Goal: Transaction & Acquisition: Purchase product/service

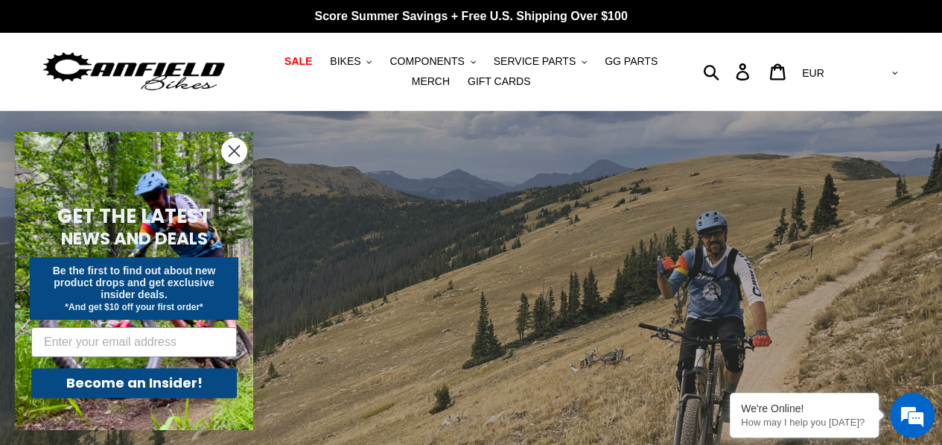
click at [228, 148] on circle "Close dialog" at bounding box center [234, 151] width 25 height 25
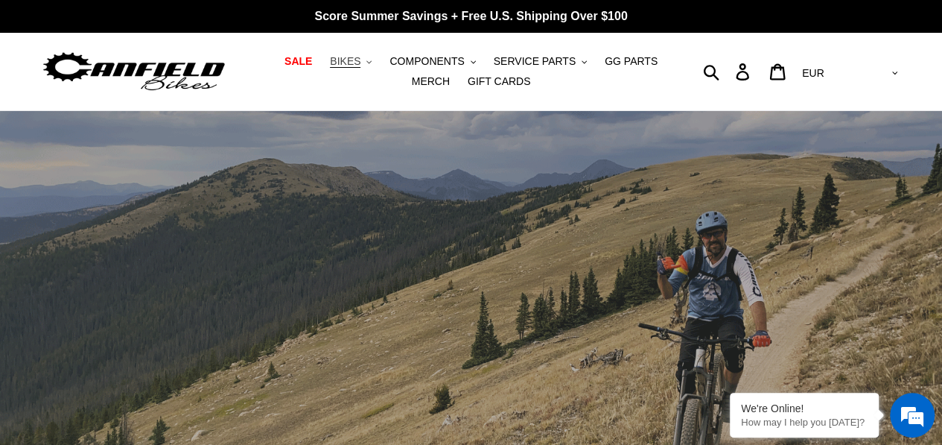
click at [337, 60] on span "BIKES" at bounding box center [345, 61] width 31 height 13
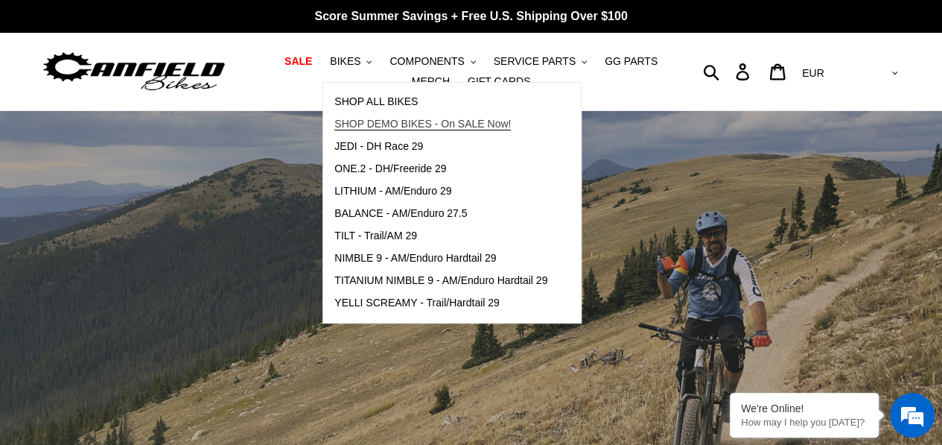
click at [407, 127] on span "SHOP DEMO BIKES - On SALE Now!" at bounding box center [422, 124] width 176 height 13
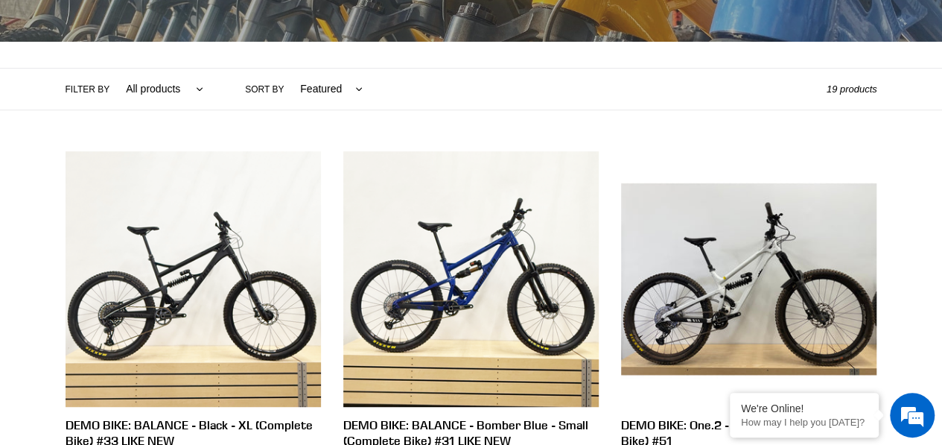
click at [316, 85] on select "Featured Best selling Alphabetically, A-Z Alphabetically, Z-A Price, low to hig…" at bounding box center [328, 89] width 82 height 41
select select "price-ascending"
click at [287, 69] on select "Featured Best selling Alphabetically, A-Z Alphabetically, Z-A Price, low to hig…" at bounding box center [328, 89] width 82 height 41
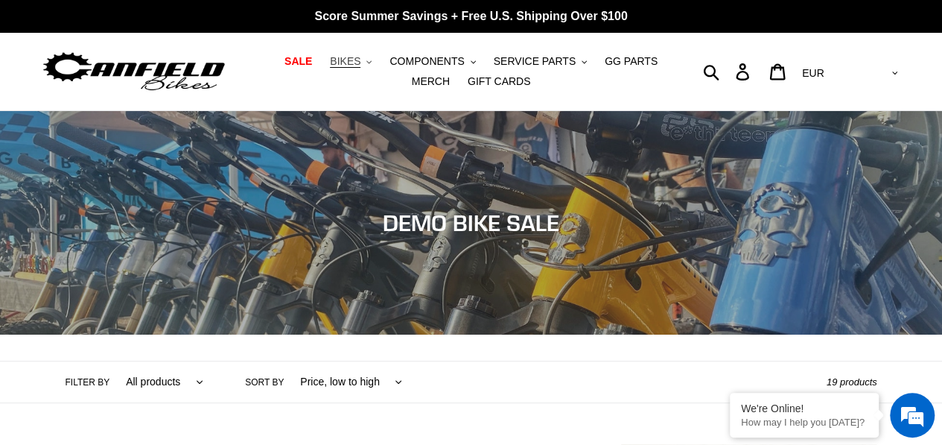
click at [330, 55] on span "BIKES" at bounding box center [345, 61] width 31 height 13
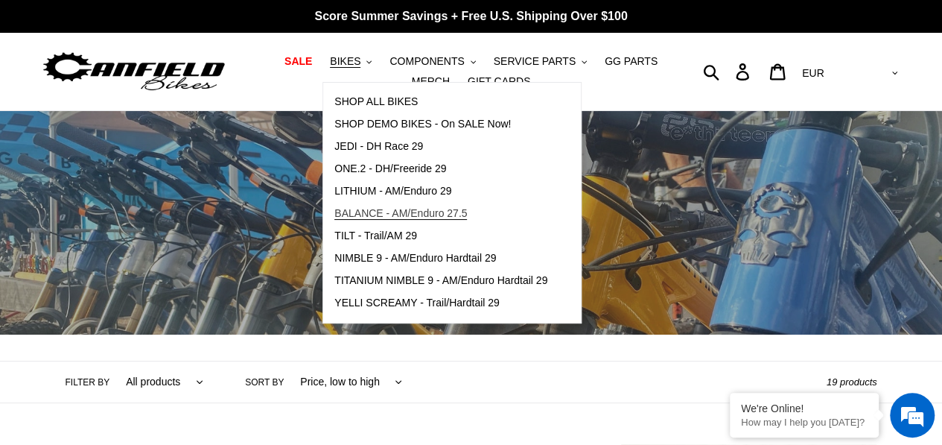
click at [399, 216] on span "BALANCE - AM/Enduro 27.5" at bounding box center [400, 213] width 133 height 13
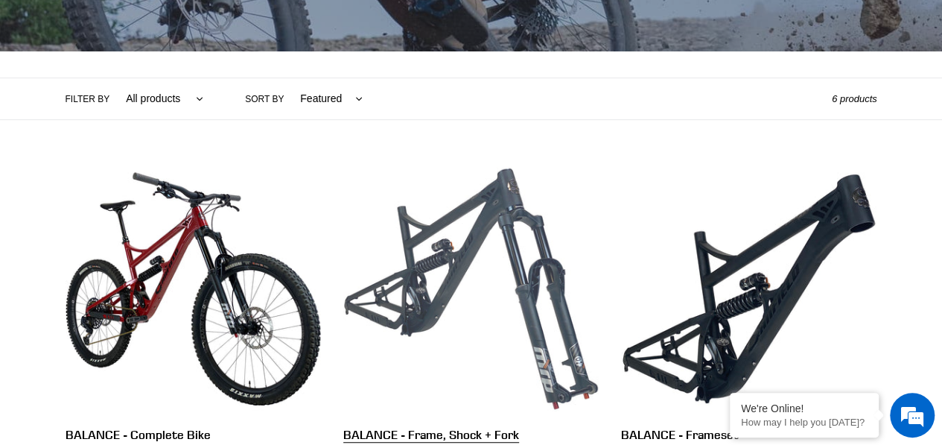
scroll to position [419, 0]
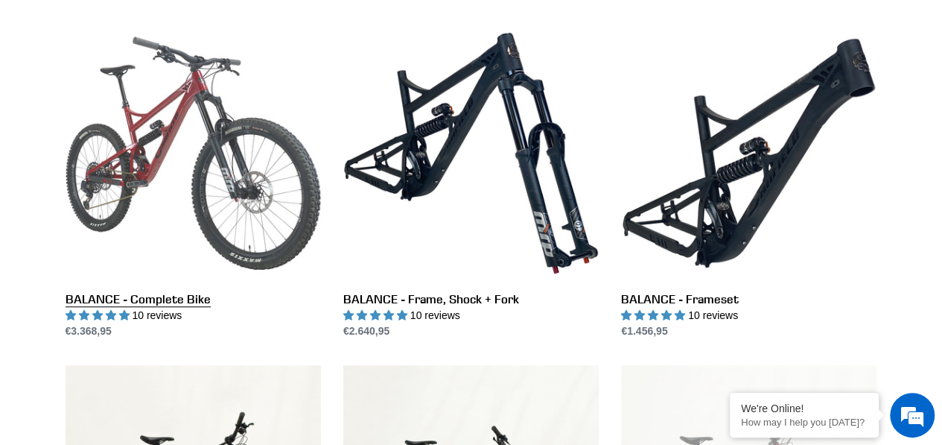
click at [251, 187] on link "BALANCE - Complete Bike" at bounding box center [193, 182] width 255 height 314
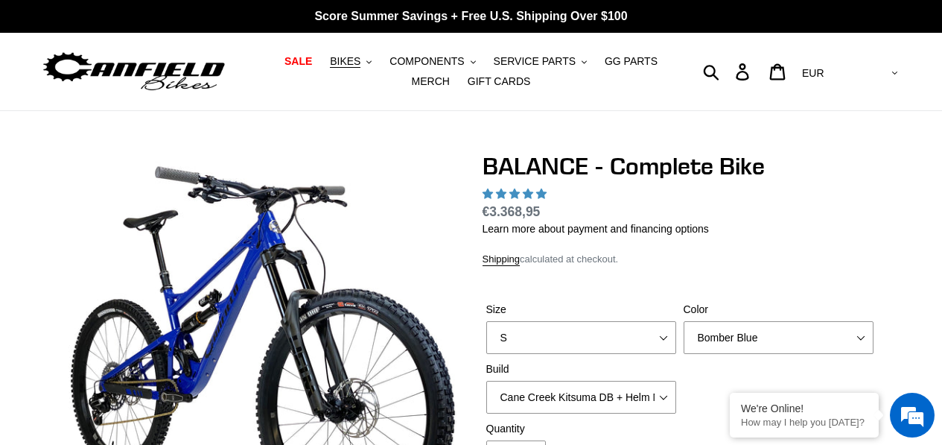
click at [644, 321] on select "S M L XL" at bounding box center [581, 337] width 190 height 33
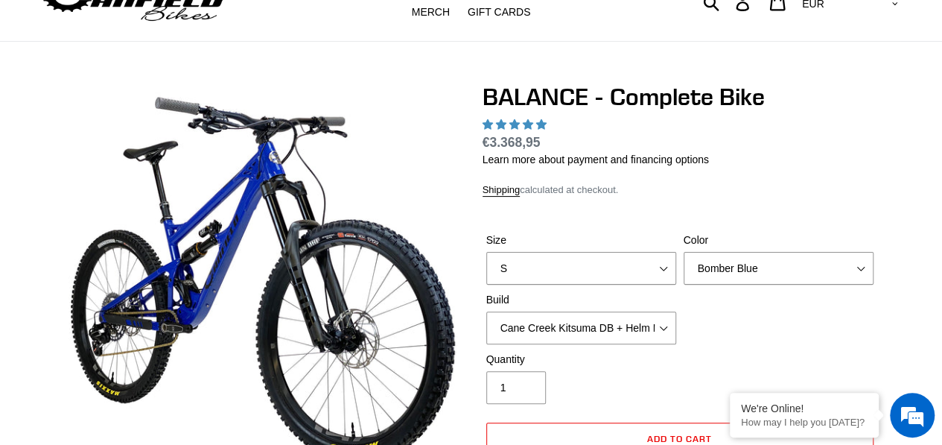
scroll to position [69, 0]
select select "highest-rating"
select select "L"
click at [486, 252] on select "S M L XL" at bounding box center [581, 268] width 190 height 33
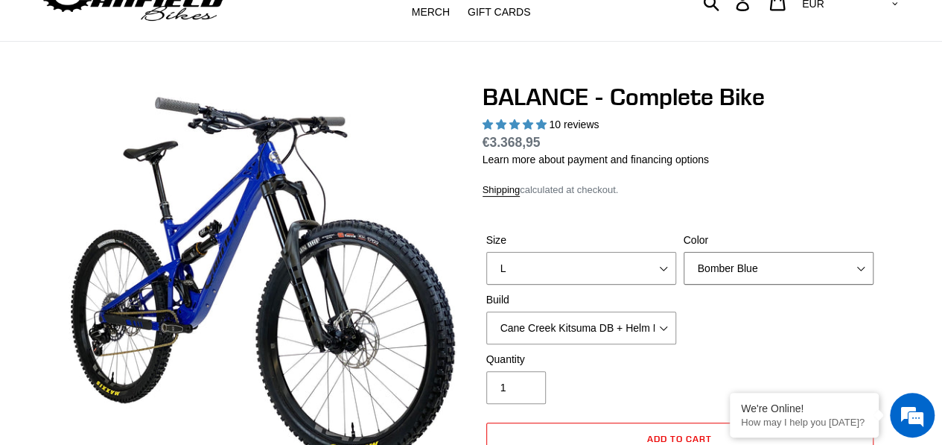
click at [746, 261] on select "Bomber Blue Goat's Blood Stealth Black" at bounding box center [779, 268] width 190 height 33
click at [684, 252] on select "Bomber Blue Goat's Blood Stealth Black" at bounding box center [779, 268] width 190 height 33
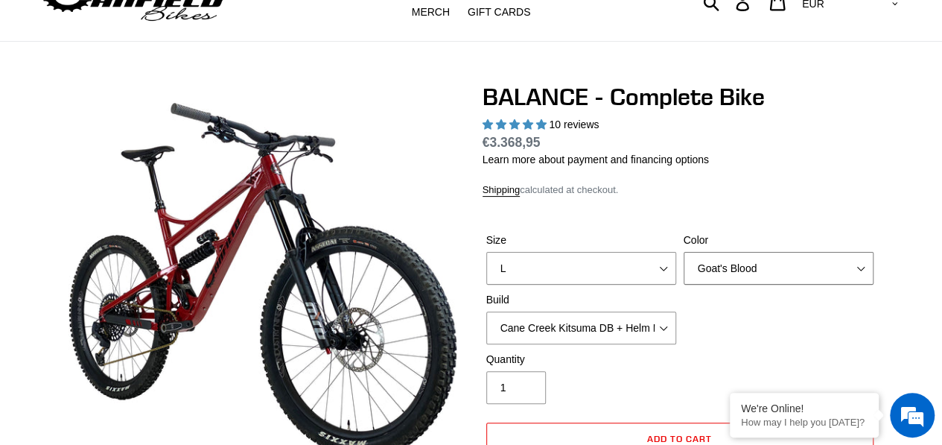
click at [771, 269] on select "Bomber Blue Goat's Blood Stealth Black" at bounding box center [779, 268] width 190 height 33
select select "Stealth Black"
click at [684, 252] on select "Bomber Blue Goat's Blood Stealth Black" at bounding box center [779, 268] width 190 height 33
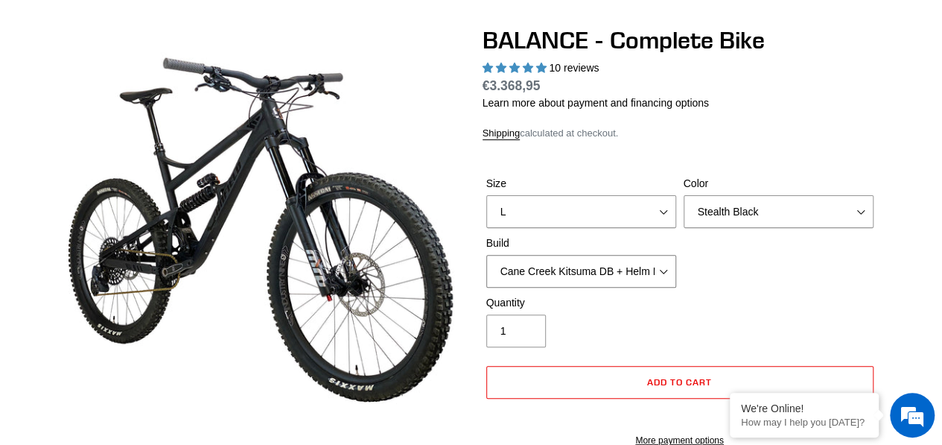
click at [572, 279] on select "Cane Creek Kitsuma DB + Helm MKII + SRAM GX Cane Creek Kitsuma DB + Helm MKII +…" at bounding box center [581, 271] width 190 height 33
select select "RockShox Vivid ULT + Zeb ULT + Shimano XT"
click at [486, 255] on select "Cane Creek Kitsuma DB + Helm MKII + SRAM GX Cane Creek Kitsuma DB + Helm MKII +…" at bounding box center [581, 271] width 190 height 33
click at [591, 270] on select "Cane Creek Kitsuma DB + Helm MKII + SRAM GX Cane Creek Kitsuma DB + Helm MKII +…" at bounding box center [581, 271] width 190 height 33
click at [865, 260] on div "Size S M L XL Color Bomber Blue Goat's Blood Stealth Black Build Cane Creek Kit…" at bounding box center [680, 235] width 395 height 119
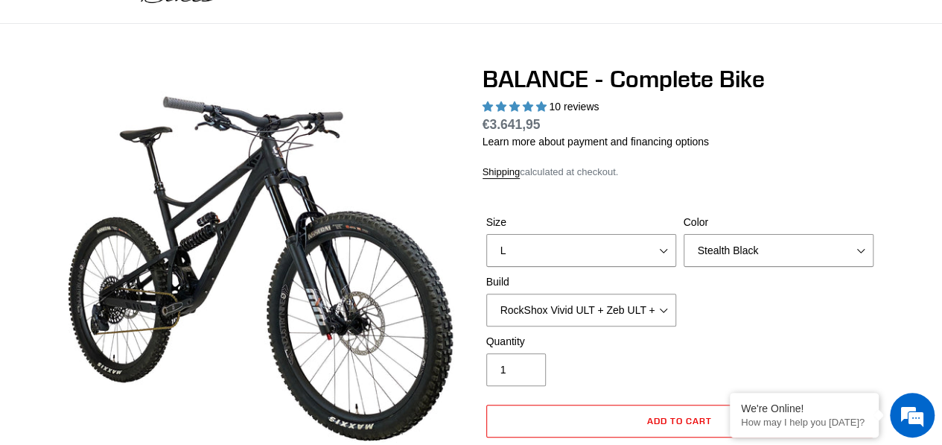
scroll to position [86, 0]
